Goal: Navigation & Orientation: Find specific page/section

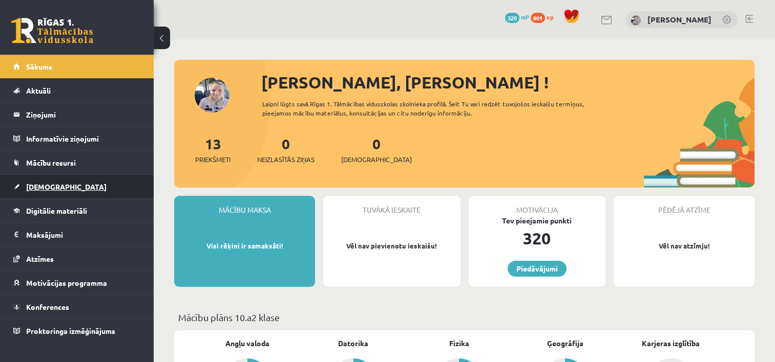
click at [47, 186] on span "[DEMOGRAPHIC_DATA]" at bounding box center [66, 186] width 80 height 9
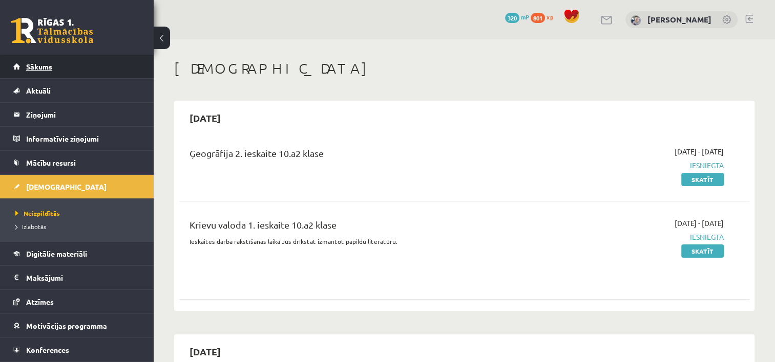
click at [50, 72] on link "Sākums" at bounding box center [76, 67] width 127 height 24
